Goal: Communication & Community: Share content

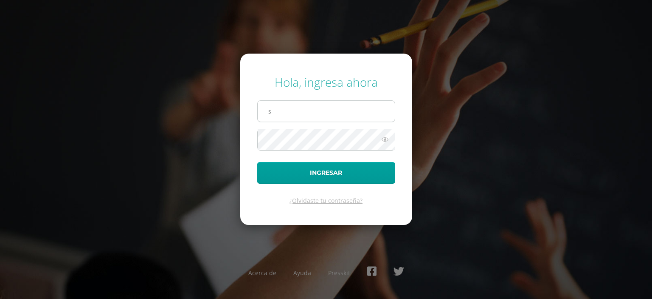
type input "[EMAIL_ADDRESS][DOMAIN_NAME]"
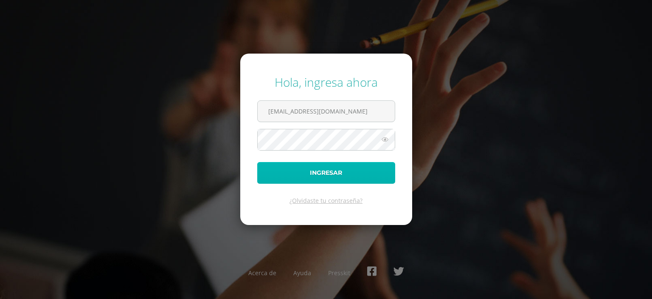
click at [279, 172] on button "Ingresar" at bounding box center [326, 173] width 138 height 22
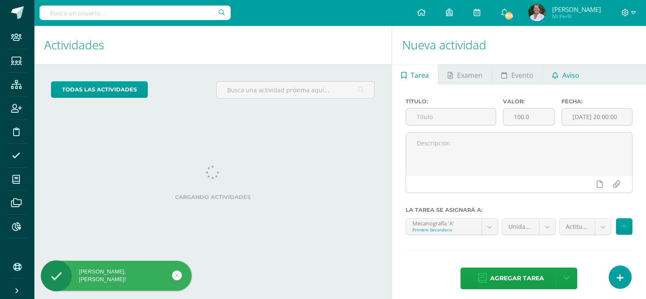
click at [578, 74] on link "Aviso" at bounding box center [565, 74] width 45 height 20
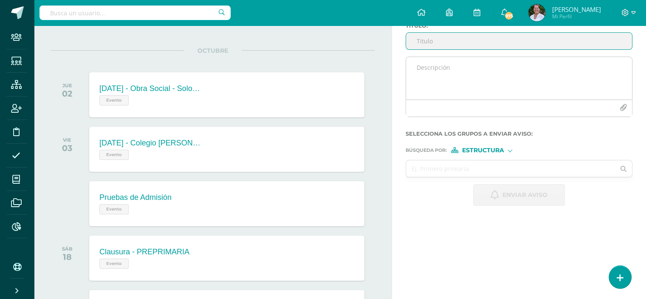
scroll to position [73, 0]
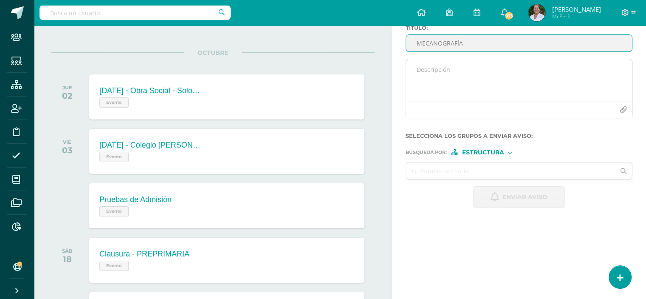
type input "MECANOGRAFÍA"
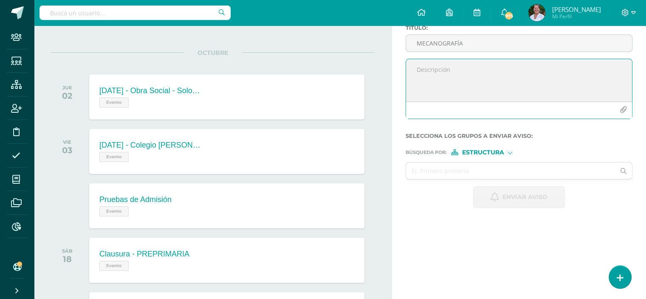
click at [419, 68] on textarea at bounding box center [519, 80] width 226 height 42
click at [452, 78] on textarea "Buenas tardes estimados alumnos de PRIMERO BÁSICO, les recuerdo que el horario …" at bounding box center [519, 80] width 226 height 42
click at [509, 79] on textarea "Buenas tardes estimados alumnos de PRIMERO BÁSICO, les recuerdo que la clase de…" at bounding box center [519, 80] width 226 height 42
click at [566, 77] on textarea "Buenas tardes estimados alumnos de PRIMERO BÁSICO, les recuerdo que la clase de…" at bounding box center [519, 80] width 226 height 42
click at [552, 76] on textarea "Buenas tardes estimados alumnos de PRIMERO BÁSICO, les recuerdo que la clase de…" at bounding box center [519, 80] width 226 height 42
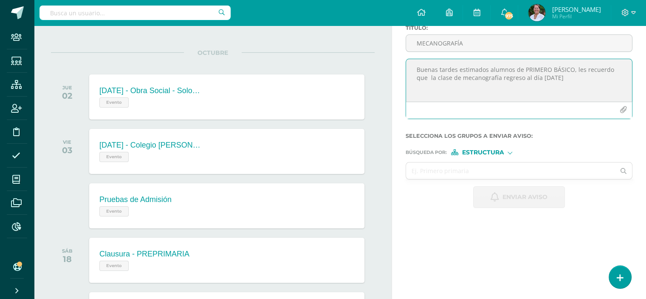
click at [545, 77] on textarea "Buenas tardes estimados alumnos de PRIMERO BÁSICO, les recuerdo que la clase de…" at bounding box center [519, 80] width 226 height 42
click at [576, 77] on textarea "Buenas tardes estimados alumnos de PRIMERO BÁSICO, les recuerdo que la clase de…" at bounding box center [519, 80] width 226 height 42
click at [447, 87] on textarea "Buenas tardes estimados alumnos de PRIMERO BÁSICO, les recuerdo que la clase de…" at bounding box center [519, 80] width 226 height 42
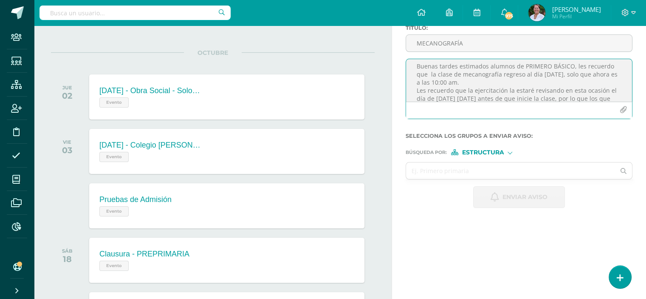
scroll to position [0, 0]
click at [521, 77] on textarea "Buenas tardes estimados alumnos de PRIMERO BÁSICO, les recuerdo que la clase de…" at bounding box center [519, 80] width 226 height 42
click at [512, 78] on textarea "Buenas tardes estimados alumnos de PRIMERO BÁSICO, les recuerdo que la clase de…" at bounding box center [519, 80] width 226 height 42
click at [552, 78] on textarea "Buenas tardes estimados alumnos de PRIMERO BÁSICO, les recuerdo que la clase de…" at bounding box center [519, 80] width 226 height 42
click at [423, 85] on textarea "Buenas tardes estimados alumnos de PRIMERO BÁSICO, les recuerdo que la clase de…" at bounding box center [519, 80] width 226 height 42
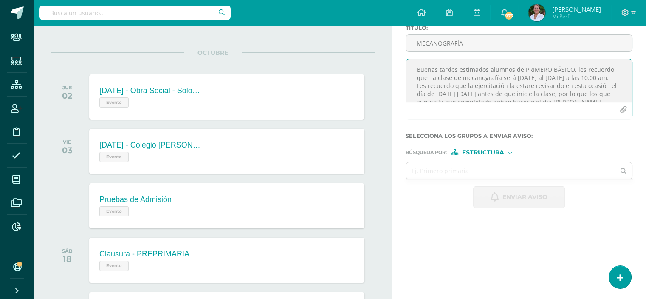
click at [542, 76] on textarea "Buenas tardes estimados alumnos de PRIMERO BÁSICO, les recuerdo que la clase de…" at bounding box center [519, 80] width 226 height 42
click at [605, 76] on textarea "Buenas tardes estimados alumnos de PRIMERO BÁSICO, les recuerdo que la clase de…" at bounding box center [519, 80] width 226 height 42
click at [452, 79] on textarea "Buenas tardes estimados alumnos de PRIMERO BÁSICO, les recuerdo que la clase de…" at bounding box center [519, 80] width 226 height 42
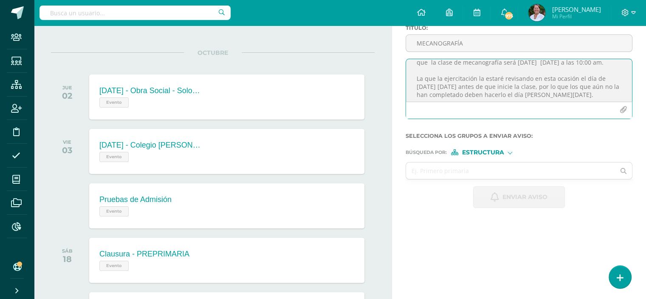
click at [441, 79] on textarea "Buenas tardes estimados alumnos de PRIMERO BÁSICO, les recuerdo que la clase de…" at bounding box center [519, 80] width 226 height 42
click at [459, 77] on textarea "Buenas tardes estimados alumnos de PRIMERO BÁSICO, les recuerdo que la clase de…" at bounding box center [519, 80] width 226 height 42
click at [479, 79] on textarea "Buenas tardes estimados alumnos de PRIMERO BÁSICO, les recuerdo que la clase de…" at bounding box center [519, 80] width 226 height 42
click at [519, 78] on textarea "Buenas tardes estimados alumnos de PRIMERO BÁSICO, les recuerdo que la clase de…" at bounding box center [519, 80] width 226 height 42
click at [460, 78] on textarea "Buenas tardes estimados alumnos de PRIMERO BÁSICO, les recuerdo que la clase de…" at bounding box center [519, 80] width 226 height 42
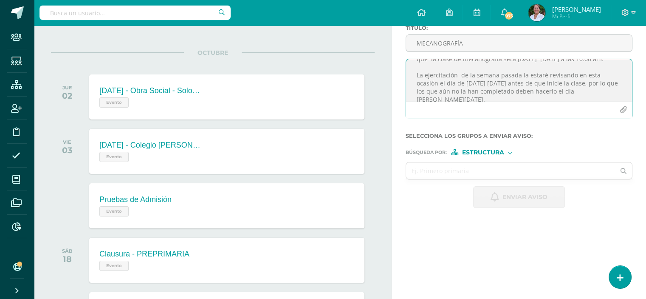
scroll to position [19, 0]
click at [438, 83] on textarea "Buenas tardes estimados alumnos de PRIMERO BÁSICO, les recuerdo que la clase de…" at bounding box center [519, 80] width 226 height 42
click at [590, 91] on textarea "Buenas tardes estimados alumnos de PRIMERO BÁSICO, les recuerdo que la clase de…" at bounding box center [519, 80] width 226 height 42
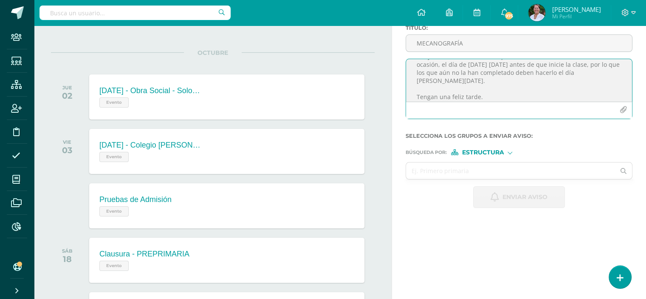
scroll to position [46, 0]
click at [426, 95] on textarea "Buenas tardes estimados alumnos de PRIMERO BÁSICO, les recuerdo que la clase de…" at bounding box center [519, 80] width 226 height 42
click at [424, 96] on textarea "Buenas tardes estimados alumnos de PRIMERO BÁSICO, les recuerdo que la clase de…" at bounding box center [519, 80] width 226 height 42
click at [595, 78] on textarea "Buenas tardes estimados alumnos de PRIMERO BÁSICO, les recuerdo que la clase de…" at bounding box center [519, 80] width 226 height 42
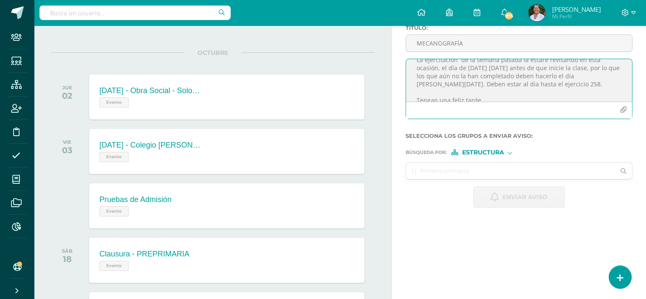
click at [444, 83] on textarea "Buenas tardes estimados alumnos de PRIMERO BÁSICO, les recuerdo que la clase de…" at bounding box center [519, 80] width 226 height 42
click at [545, 90] on textarea "Buenas tardes estimados alumnos de PRIMERO BÁSICO, les recuerdo que la clase de…" at bounding box center [519, 80] width 226 height 42
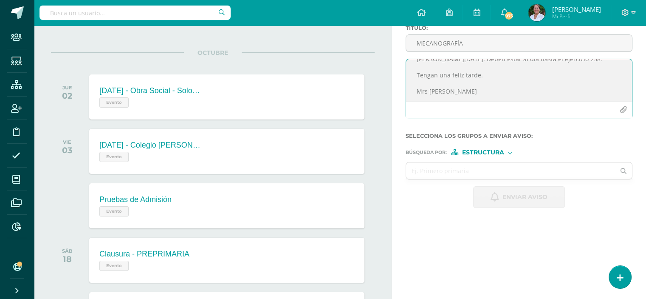
click at [470, 90] on textarea "Buenas tardes estimados alumnos de PRIMERO BÁSICO, les recuerdo que la clase de…" at bounding box center [519, 80] width 226 height 42
type textarea "Buenas tardes estimados alumnos de PRIMERO BÁSICO, les recuerdo que la clase de…"
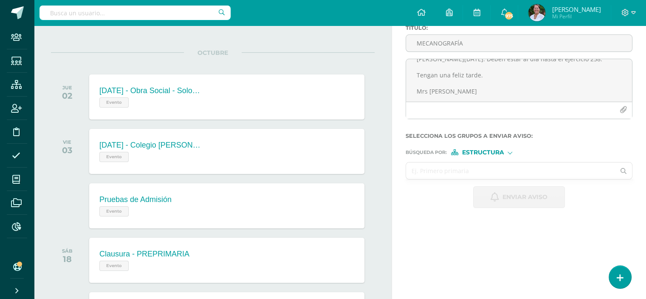
click at [450, 171] on input "text" at bounding box center [510, 170] width 209 height 17
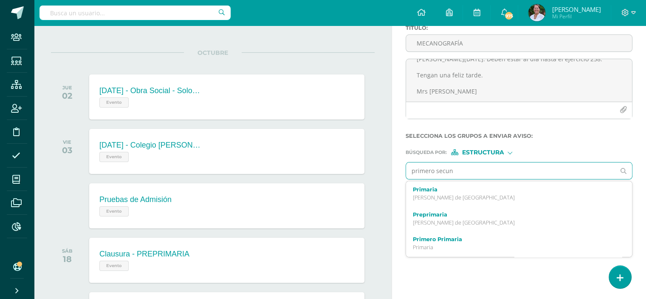
type input "primero secuna"
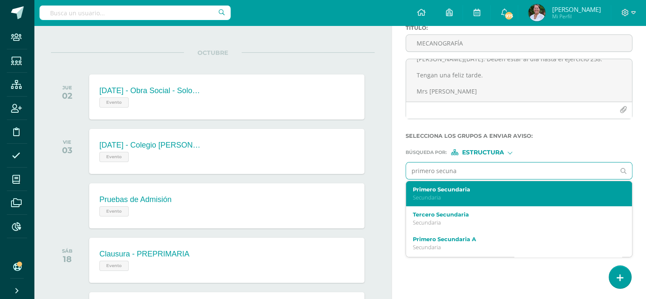
click at [457, 192] on div "Primero Secundaria Secundaria" at bounding box center [514, 193] width 203 height 15
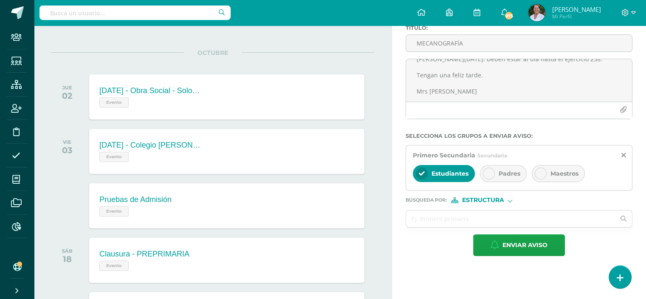
click at [488, 174] on icon at bounding box center [489, 173] width 6 height 6
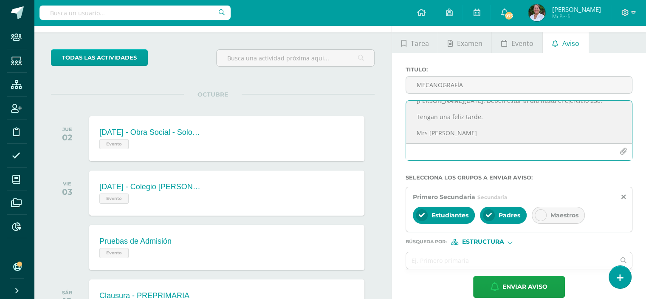
scroll to position [43, 0]
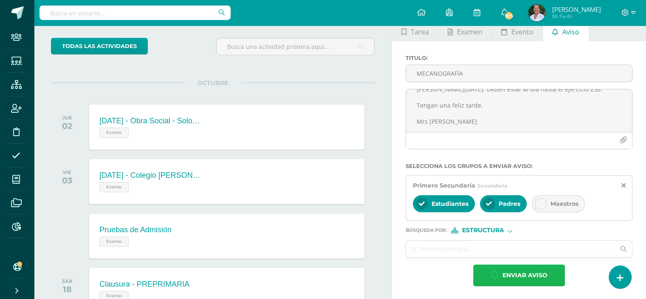
click at [526, 274] on span "Enviar aviso" at bounding box center [524, 275] width 45 height 21
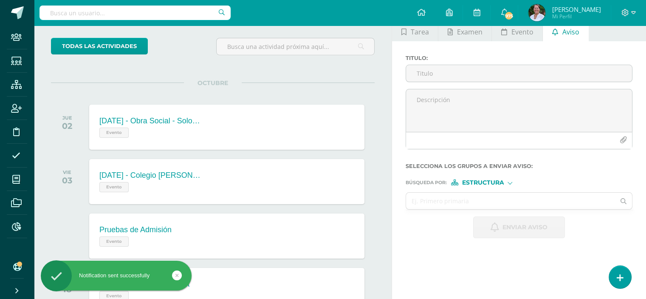
scroll to position [0, 0]
